Goal: Task Accomplishment & Management: Complete application form

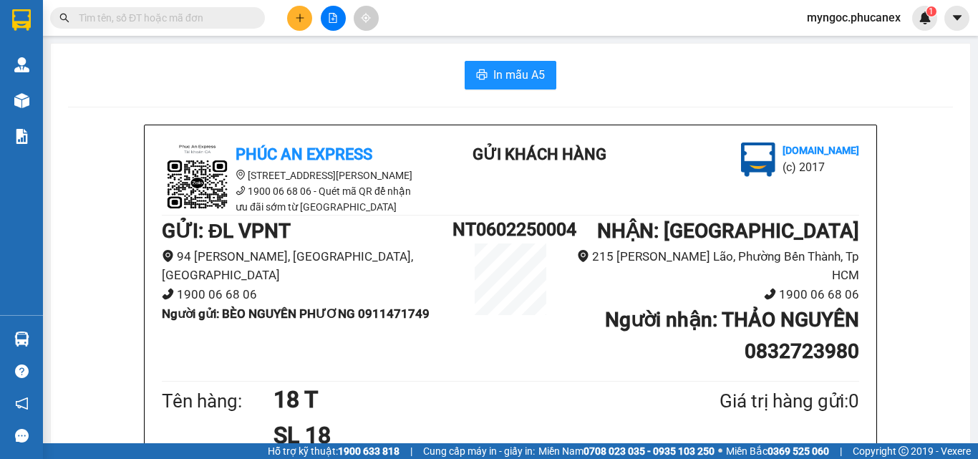
click at [195, 19] on input "text" at bounding box center [163, 18] width 169 height 16
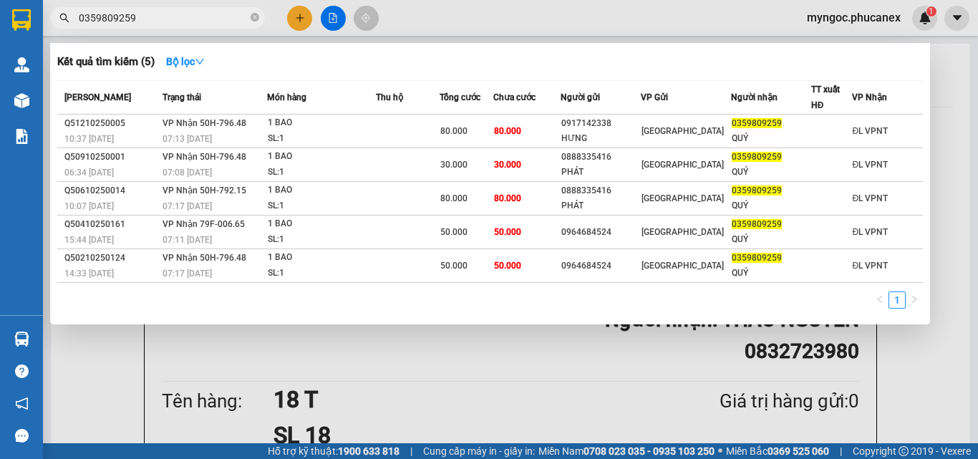
type input "0359809259"
click at [251, 19] on icon "close-circle" at bounding box center [255, 17] width 9 height 9
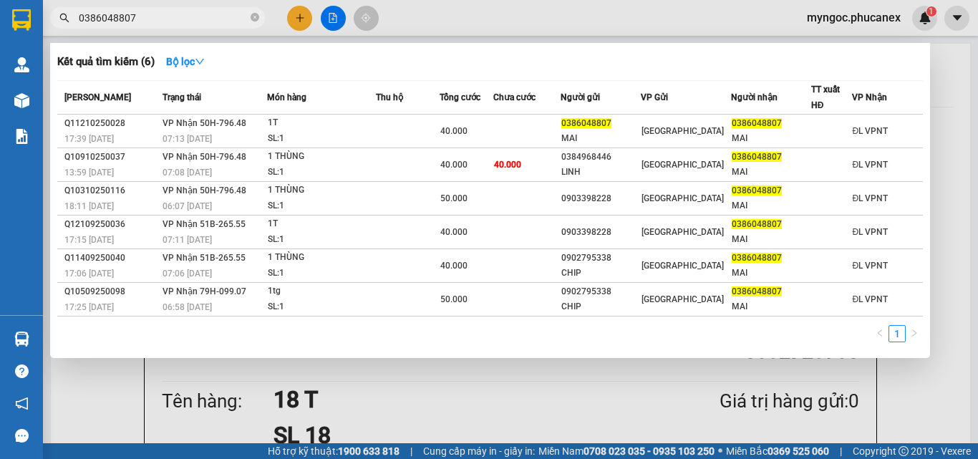
type input "0386048807"
click at [296, 23] on div at bounding box center [489, 229] width 978 height 459
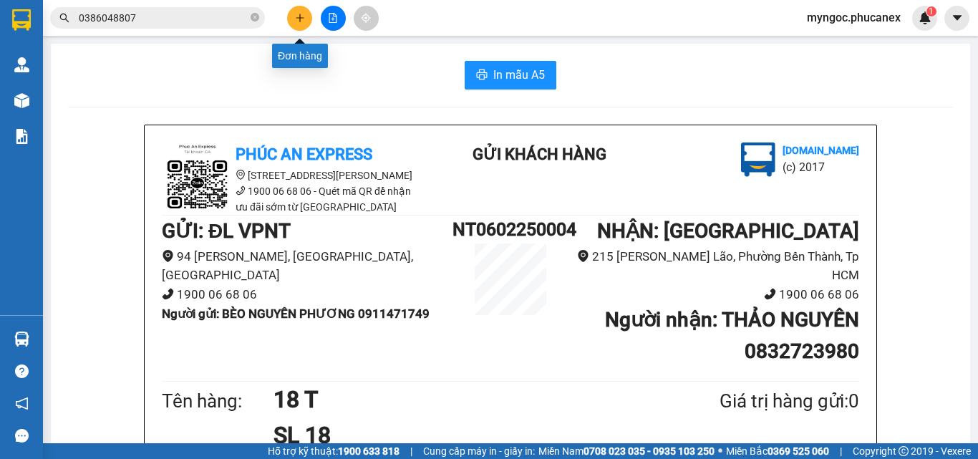
click at [296, 23] on button at bounding box center [299, 18] width 25 height 25
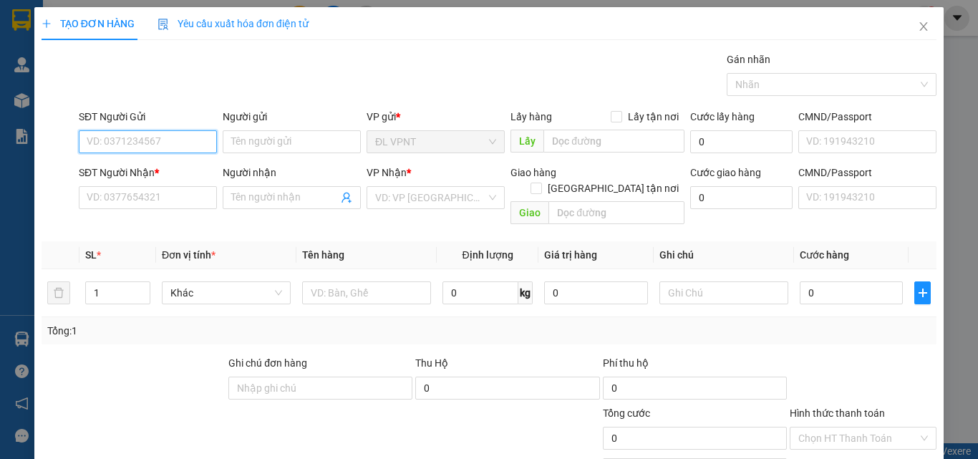
click at [160, 139] on input "SĐT Người Gửi" at bounding box center [148, 141] width 138 height 23
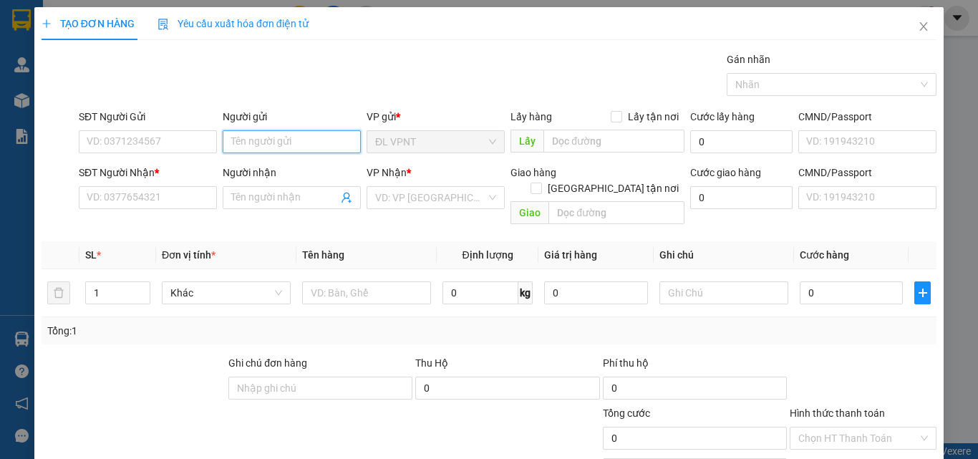
click at [272, 145] on input "Người gửi" at bounding box center [292, 141] width 138 height 23
type input "a"
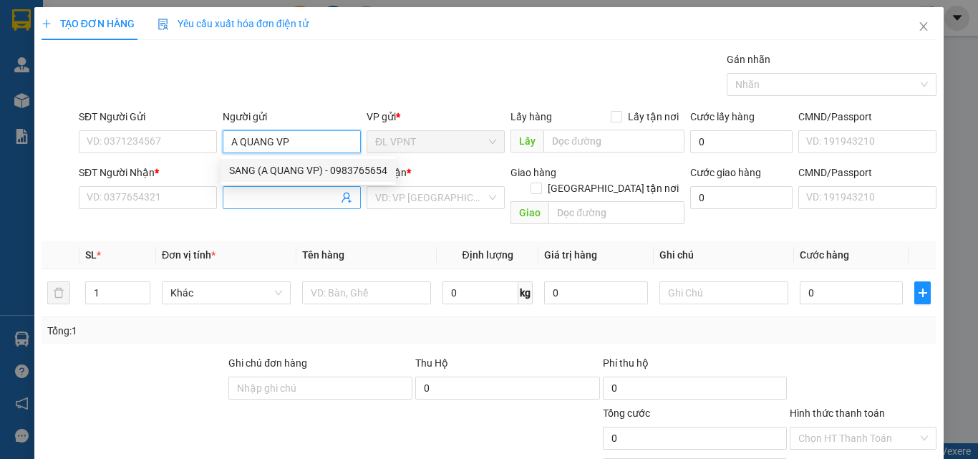
type input "A QUANG VP"
click at [255, 193] on input "Người nhận" at bounding box center [284, 198] width 107 height 16
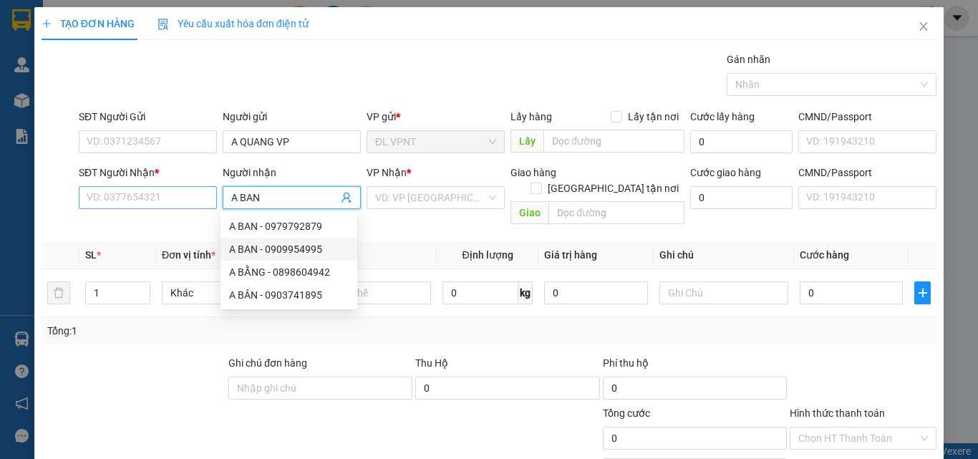
type input "A BAN"
click at [129, 203] on input "SĐT Người Nhận *" at bounding box center [148, 197] width 138 height 23
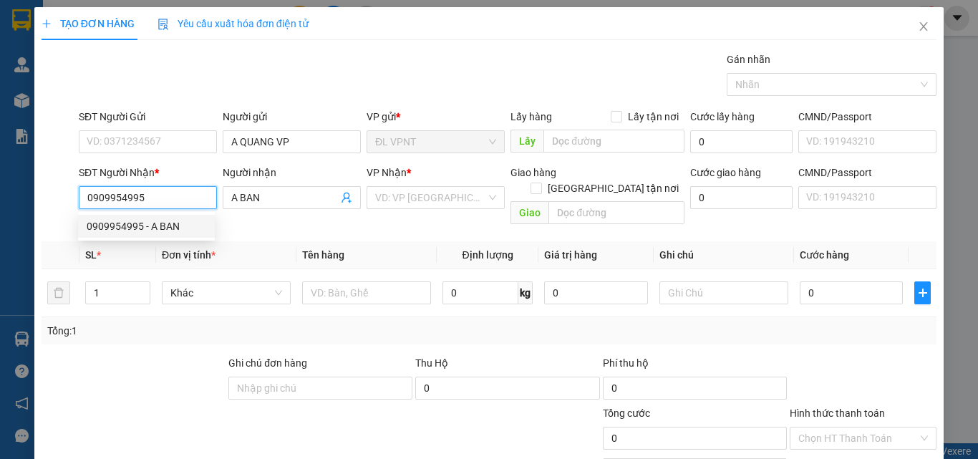
click at [168, 227] on div "0909954995 - A BAN" at bounding box center [147, 226] width 120 height 16
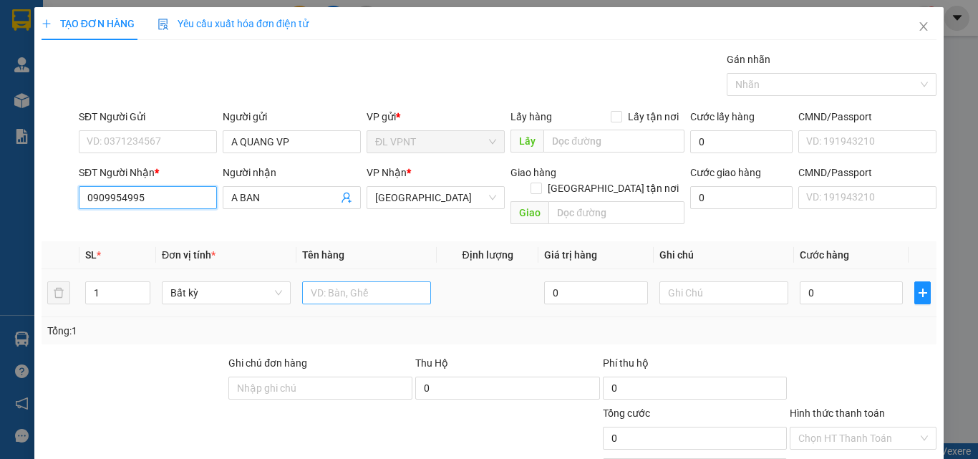
type input "0909954995"
click at [346, 286] on input "text" at bounding box center [366, 292] width 129 height 23
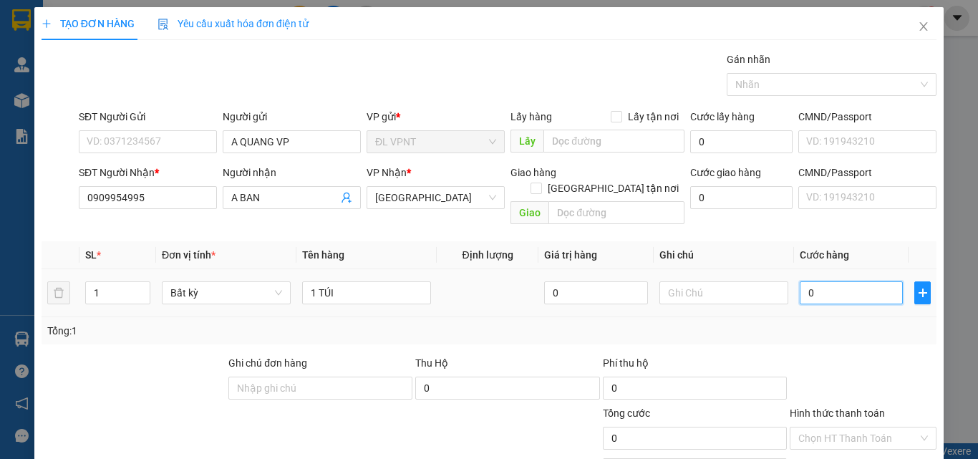
click at [813, 281] on input "0" at bounding box center [851, 292] width 103 height 23
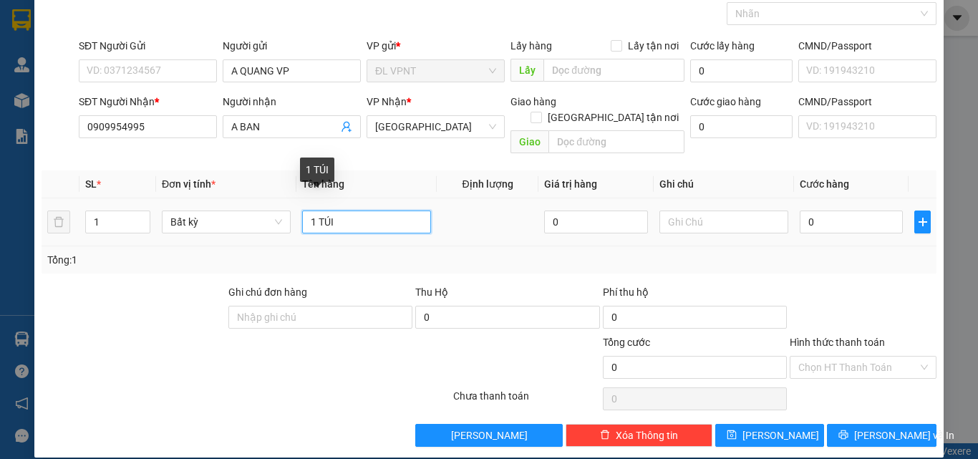
click at [354, 214] on input "1 TÚI" at bounding box center [366, 222] width 129 height 23
type input "1 KIỆN TÚI"
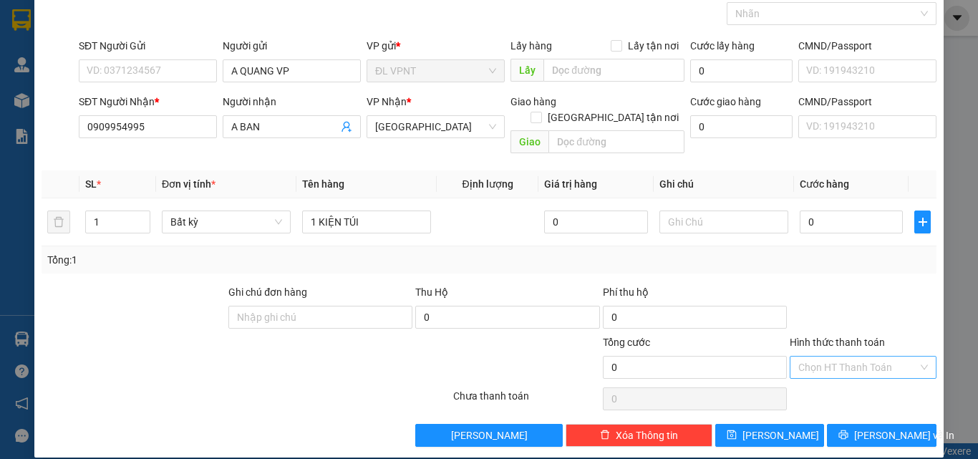
click at [907, 357] on input "Hình thức thanh toán" at bounding box center [858, 367] width 120 height 21
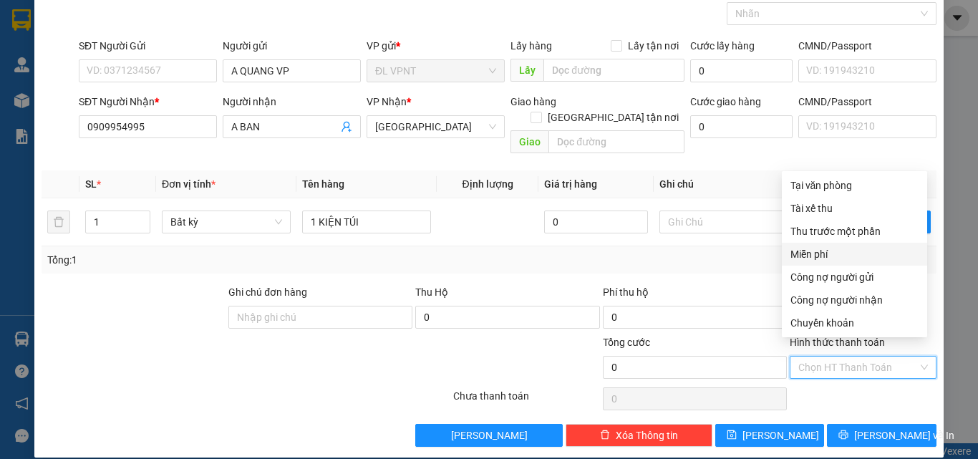
click at [816, 256] on div "Miễn phí" at bounding box center [854, 254] width 128 height 16
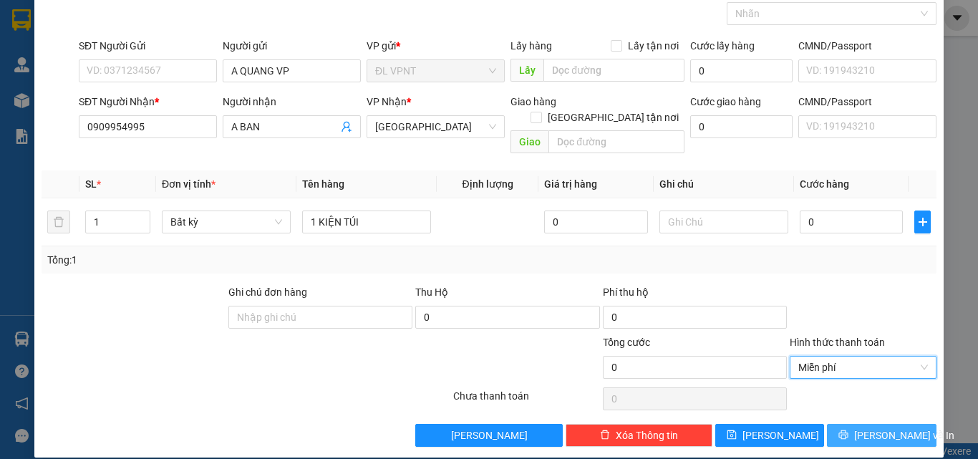
click at [876, 427] on span "[PERSON_NAME] và In" at bounding box center [904, 435] width 100 height 16
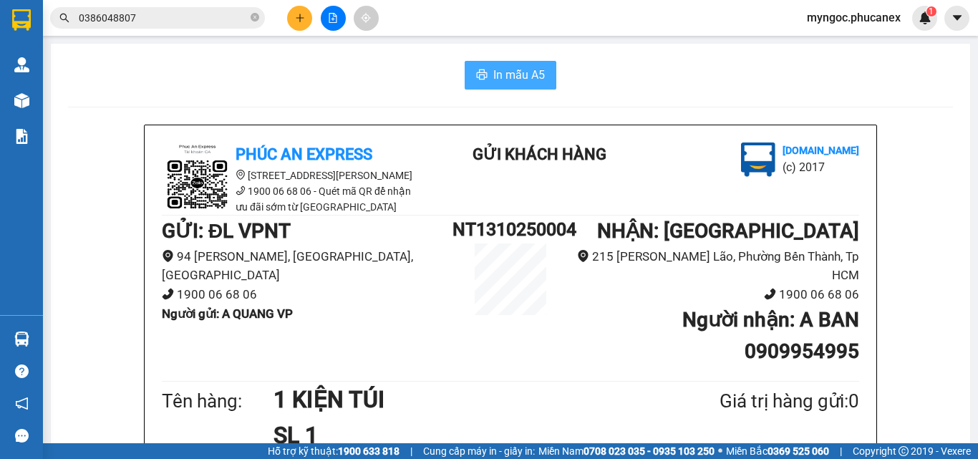
click at [511, 76] on span "In mẫu A5" at bounding box center [519, 75] width 52 height 18
